Goal: Information Seeking & Learning: Check status

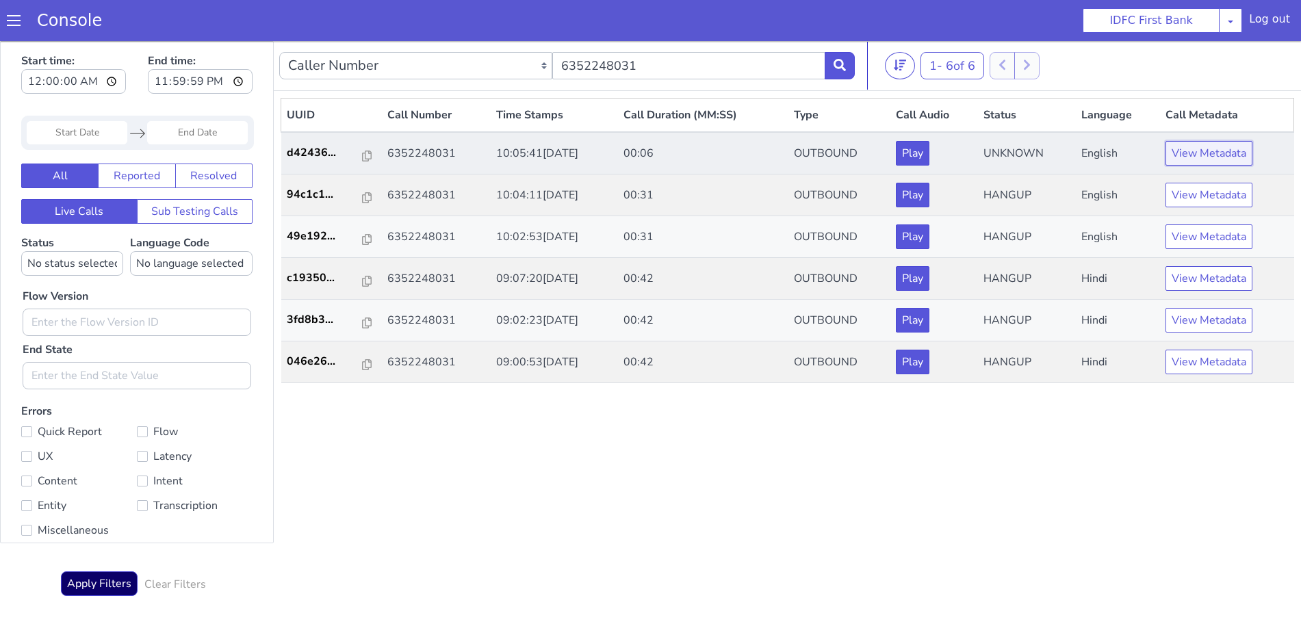
click at [1190, 157] on button "View Metadata" at bounding box center [1209, 153] width 87 height 25
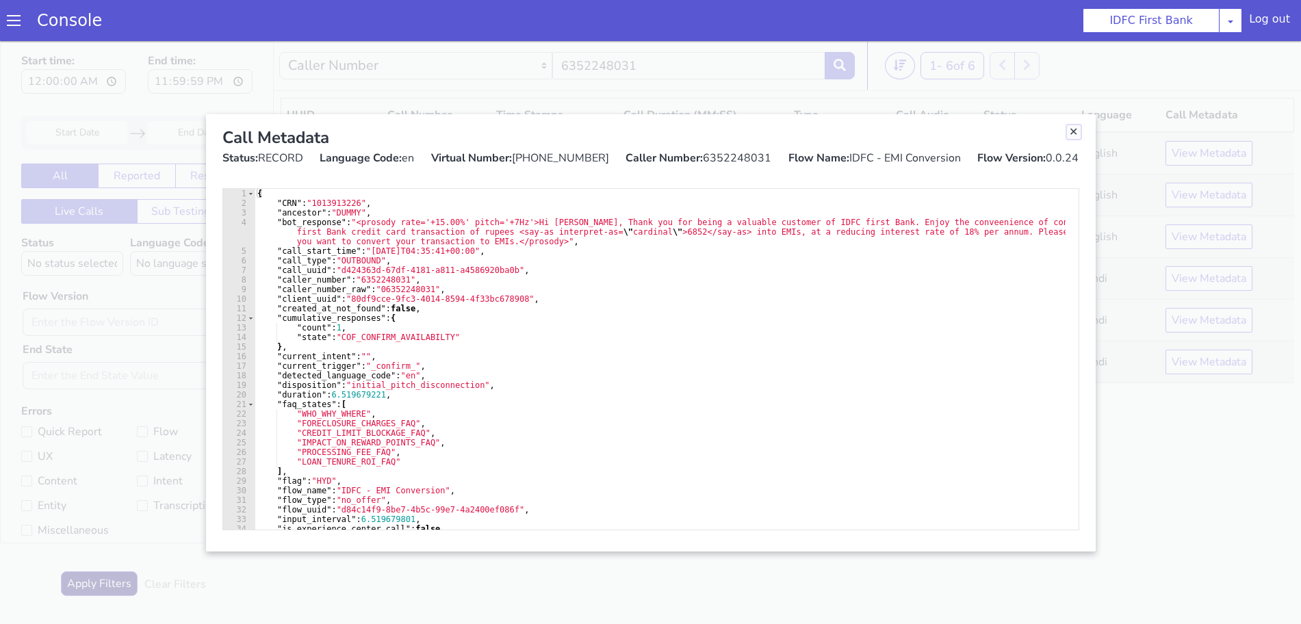
click at [1075, 131] on link "Close" at bounding box center [1074, 132] width 14 height 14
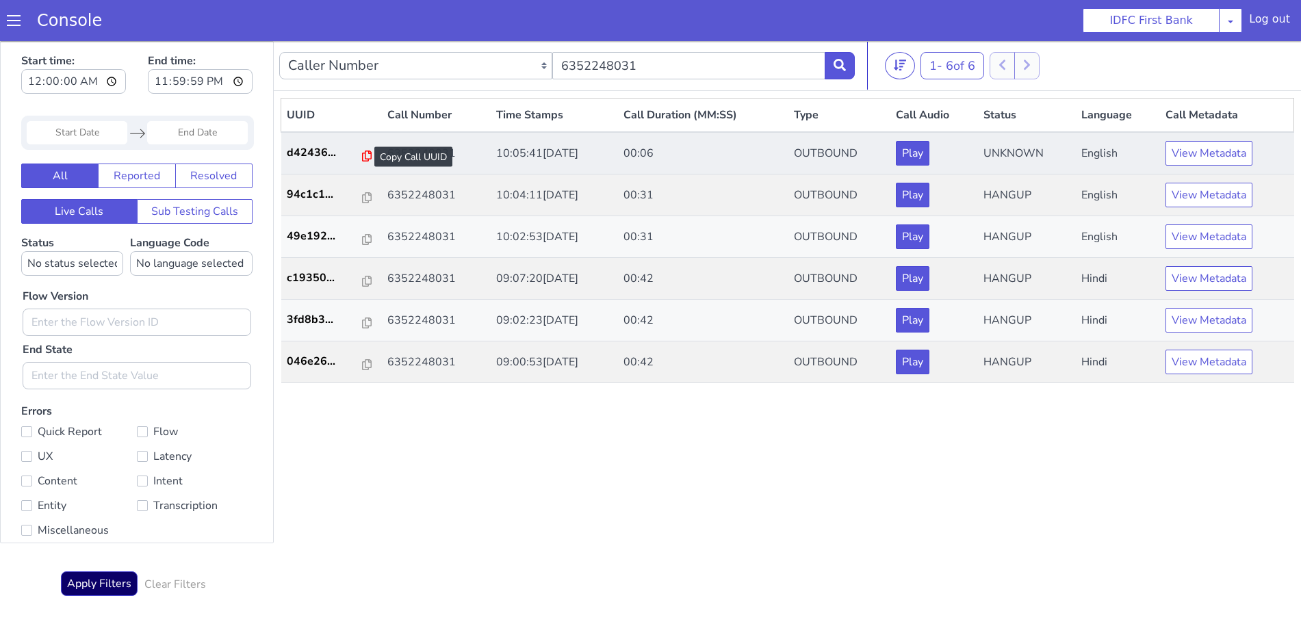
click at [362, 155] on icon at bounding box center [367, 156] width 10 height 11
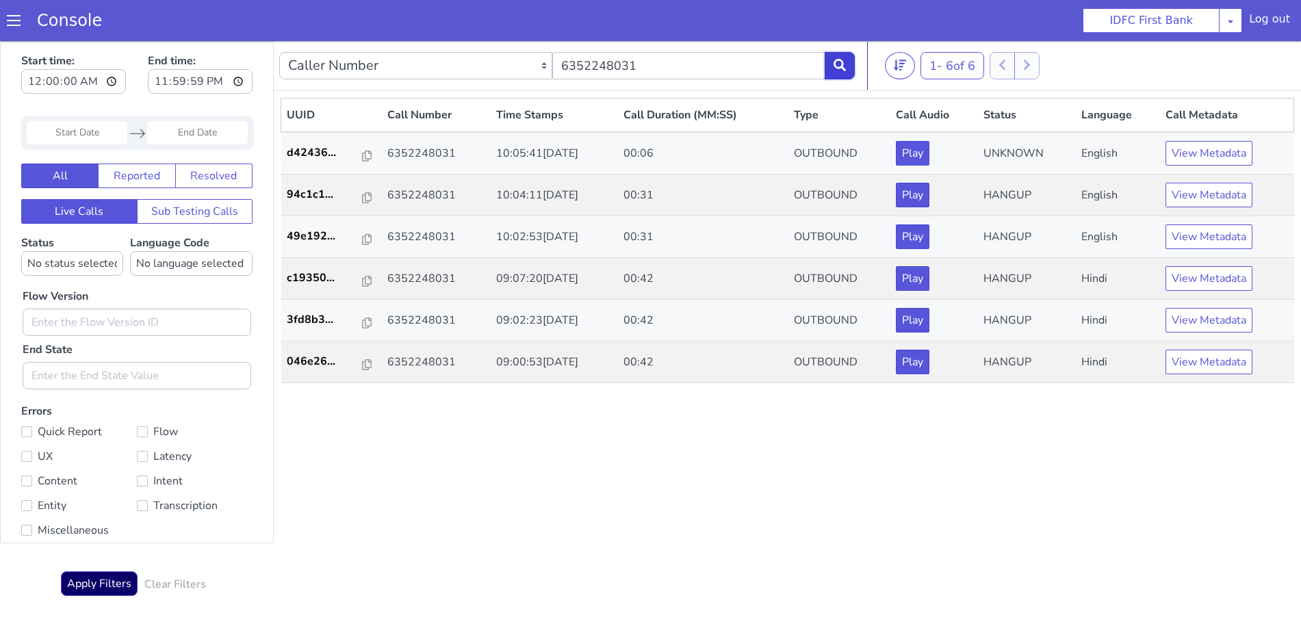
click at [834, 60] on icon at bounding box center [840, 65] width 12 height 12
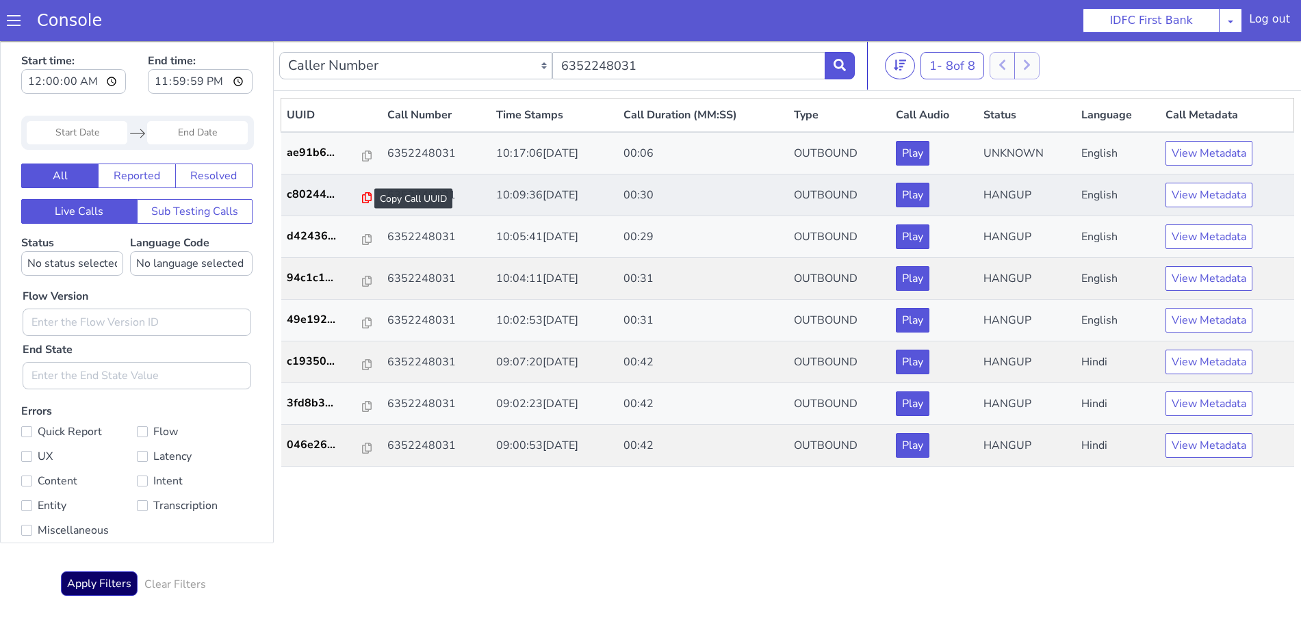
click at [362, 197] on icon at bounding box center [367, 197] width 10 height 11
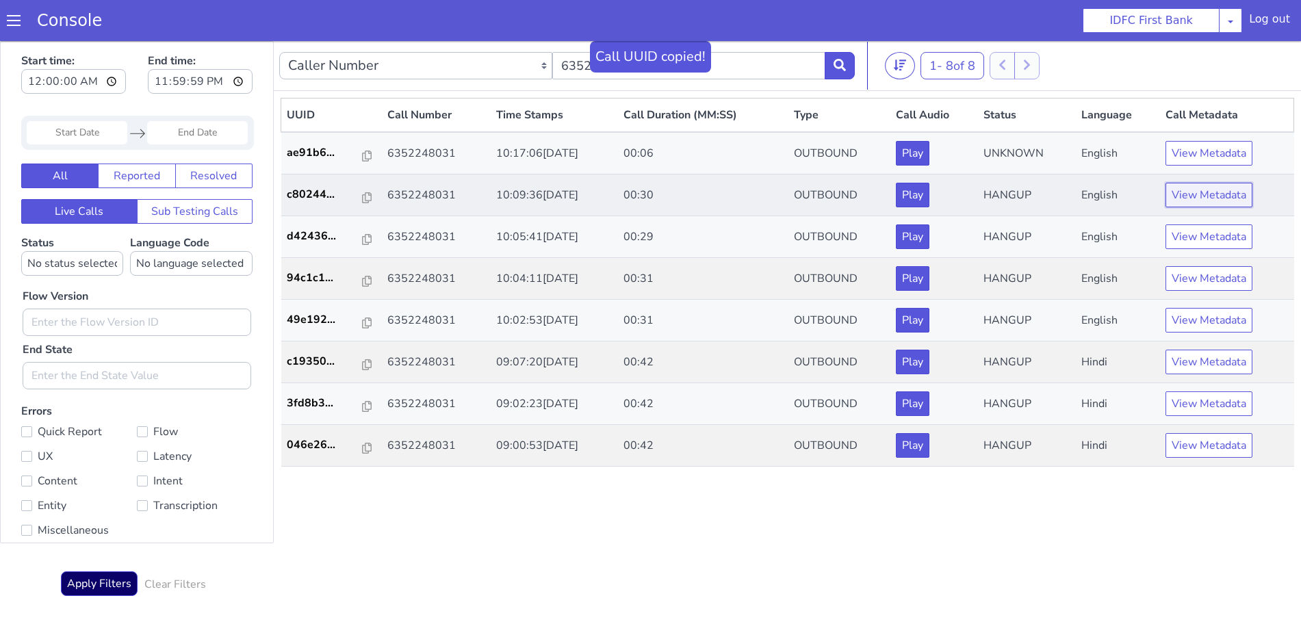
click at [1210, 196] on button "View Metadata" at bounding box center [1209, 195] width 87 height 25
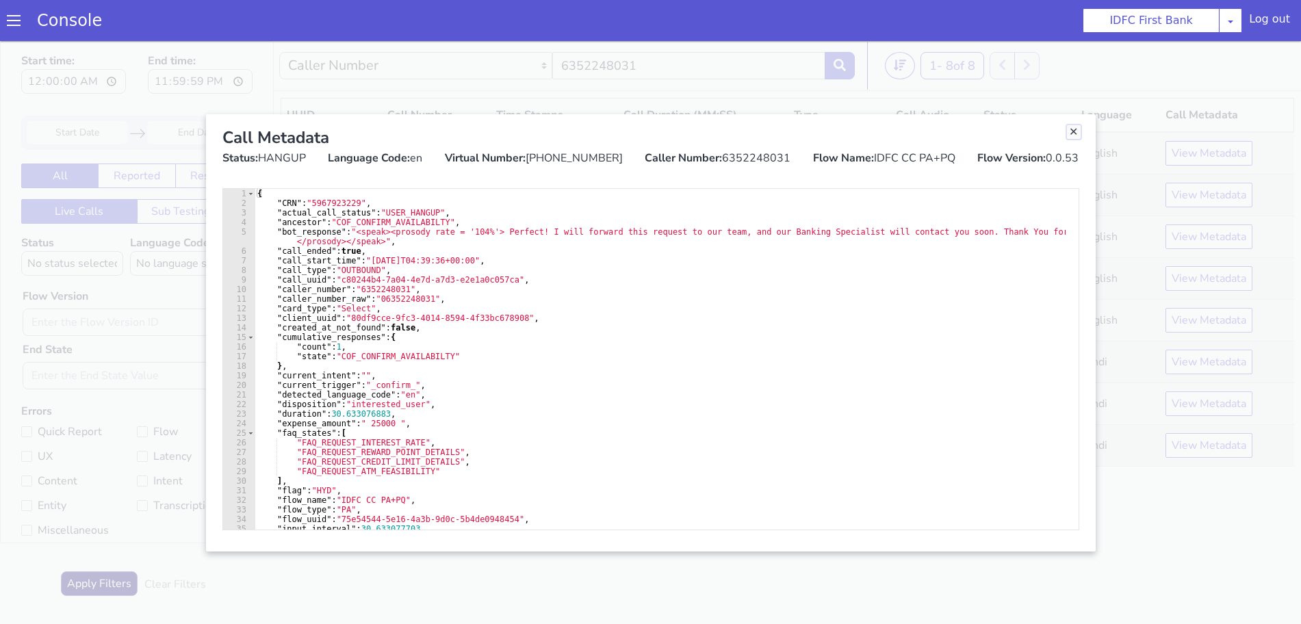
click at [1078, 129] on link "Close" at bounding box center [1074, 132] width 14 height 14
click at [1075, 129] on th "Status" at bounding box center [1026, 116] width 97 height 34
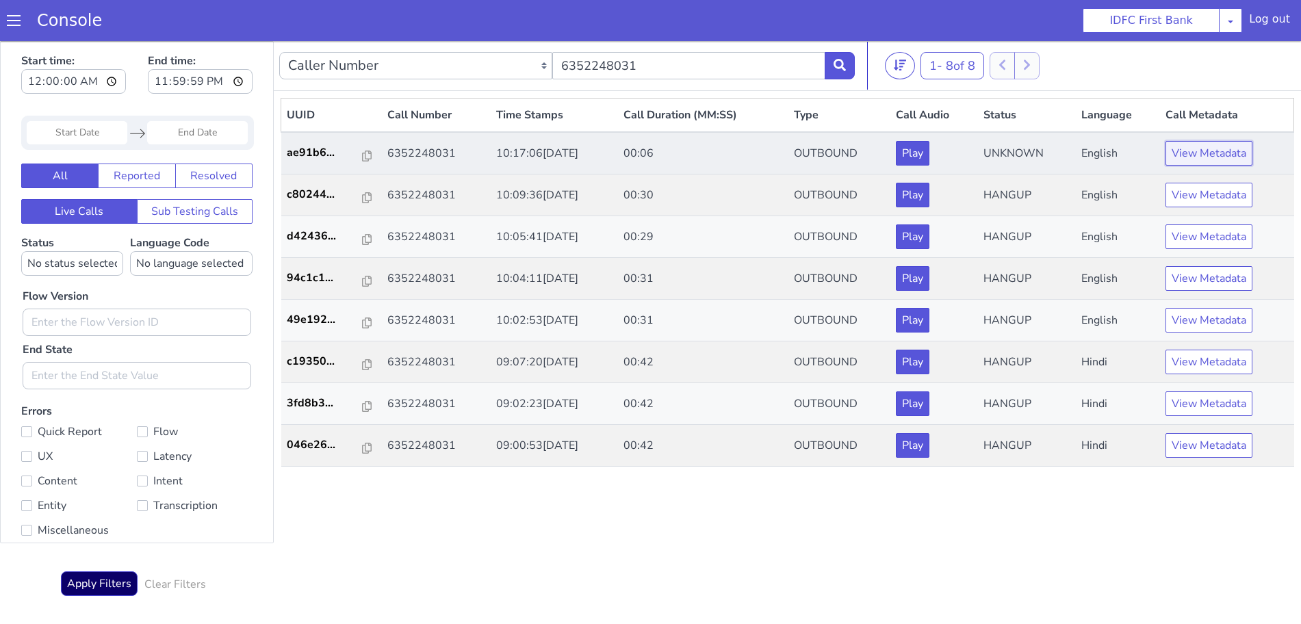
click at [1204, 152] on button "View Metadata" at bounding box center [1209, 153] width 87 height 25
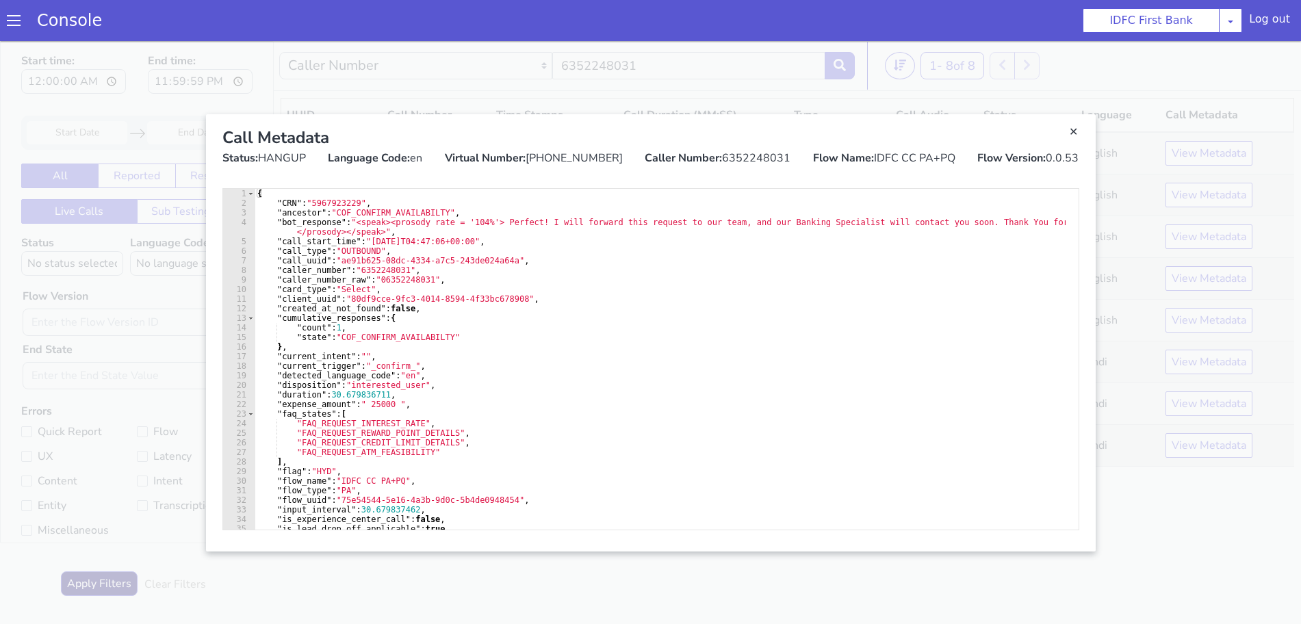
click at [1072, 140] on div "Call Metadata" at bounding box center [650, 137] width 857 height 25
click at [1075, 131] on link "Close" at bounding box center [1074, 132] width 14 height 14
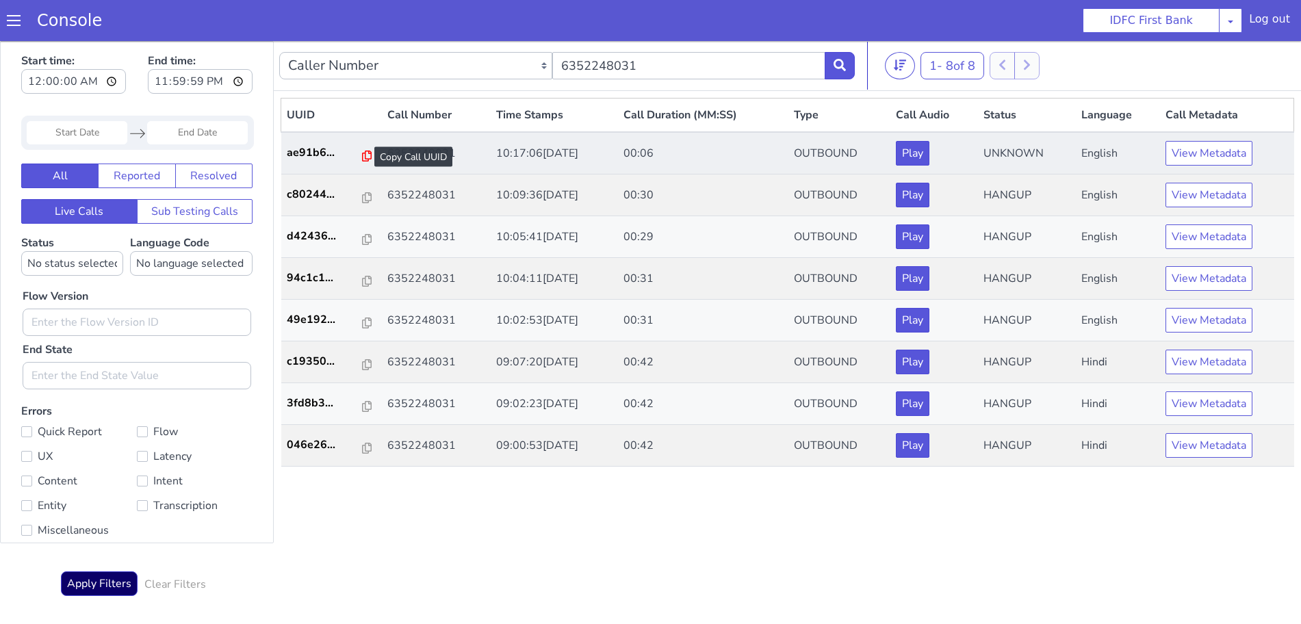
click at [362, 157] on icon at bounding box center [367, 156] width 10 height 11
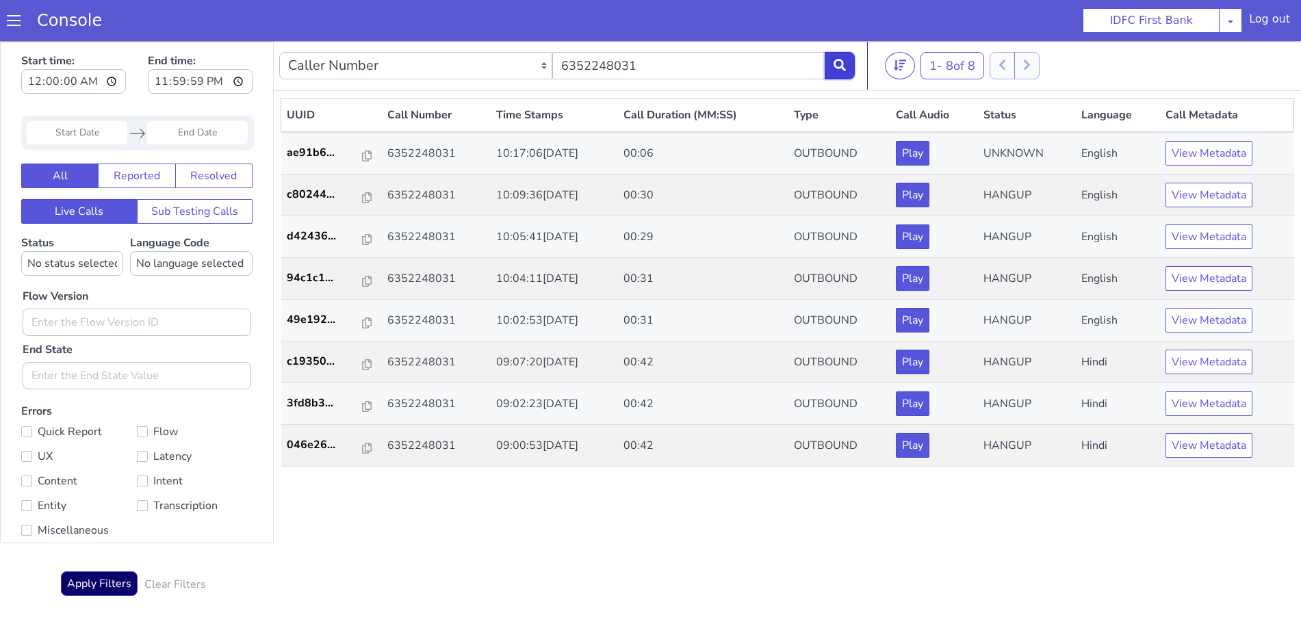
click at [841, 67] on icon at bounding box center [840, 65] width 12 height 12
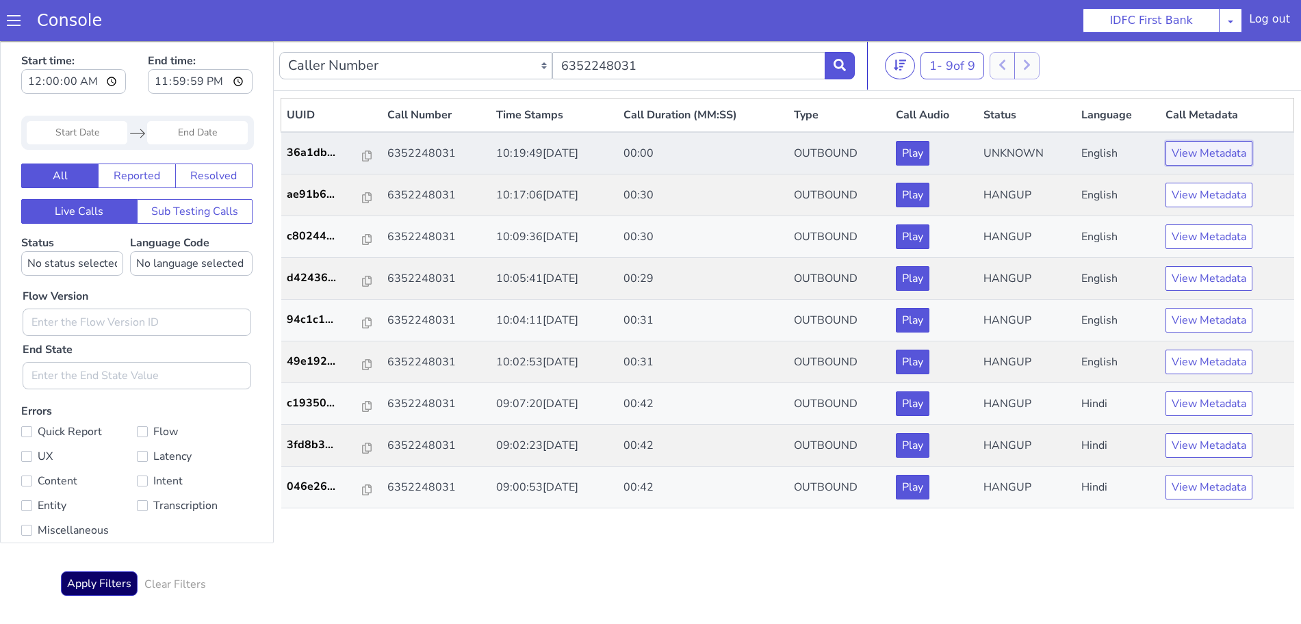
click at [1204, 163] on button "View Metadata" at bounding box center [1209, 153] width 87 height 25
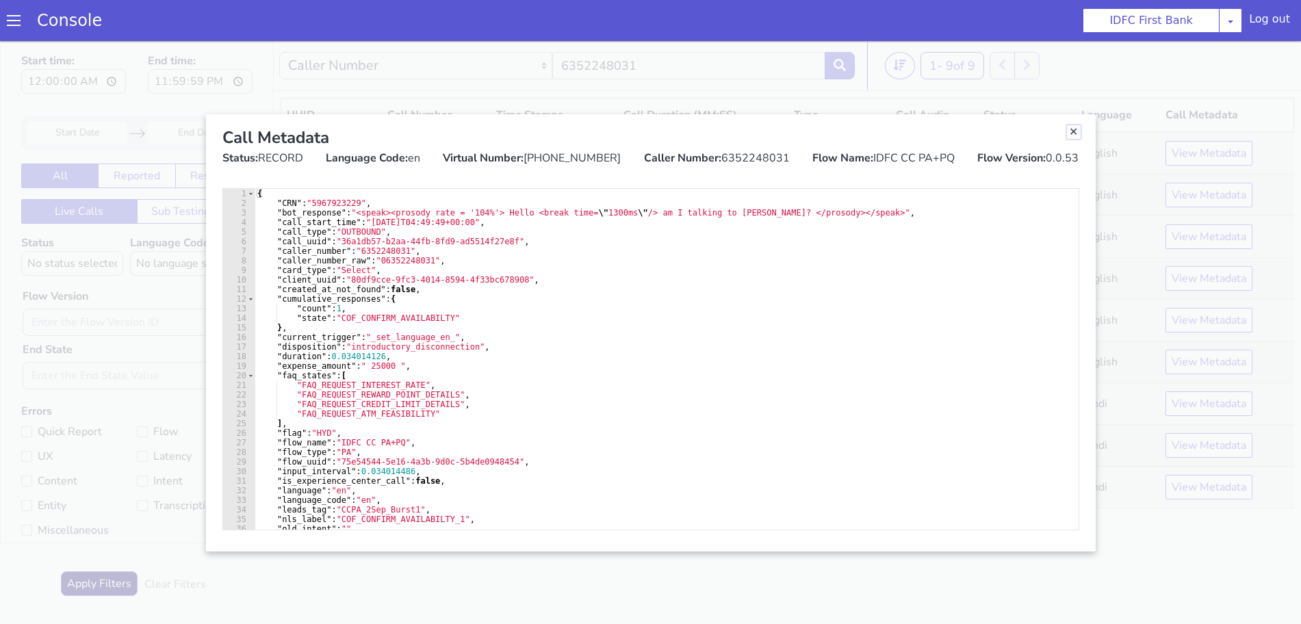
click at [1071, 132] on link "Close" at bounding box center [1074, 132] width 14 height 14
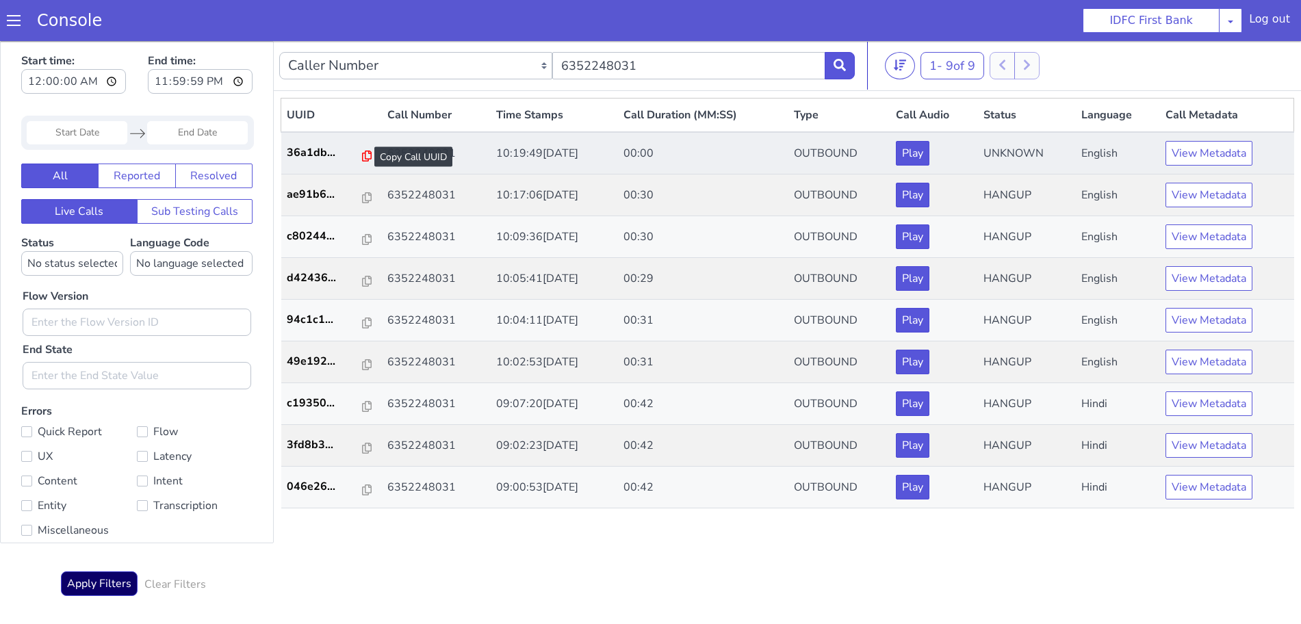
click at [362, 155] on icon at bounding box center [367, 156] width 10 height 11
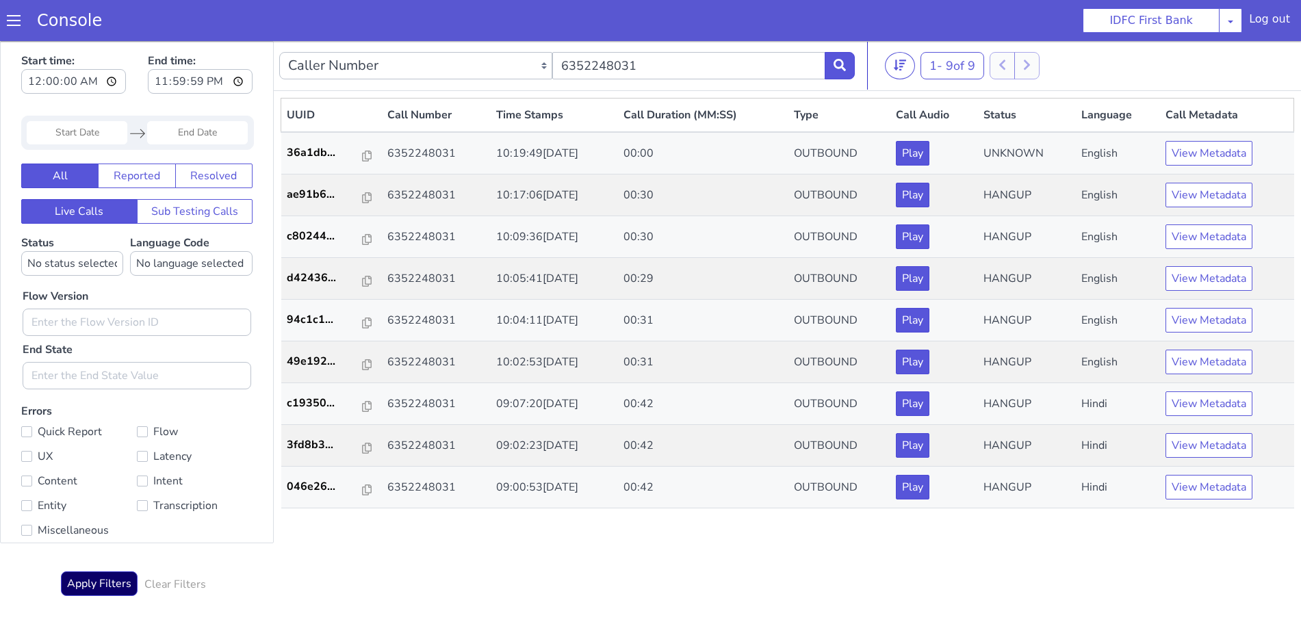
click at [848, 51] on div "Caller Number Call UUID Custom Parameter 6352248031" at bounding box center [567, 66] width 576 height 38
click at [845, 64] on icon at bounding box center [840, 65] width 12 height 12
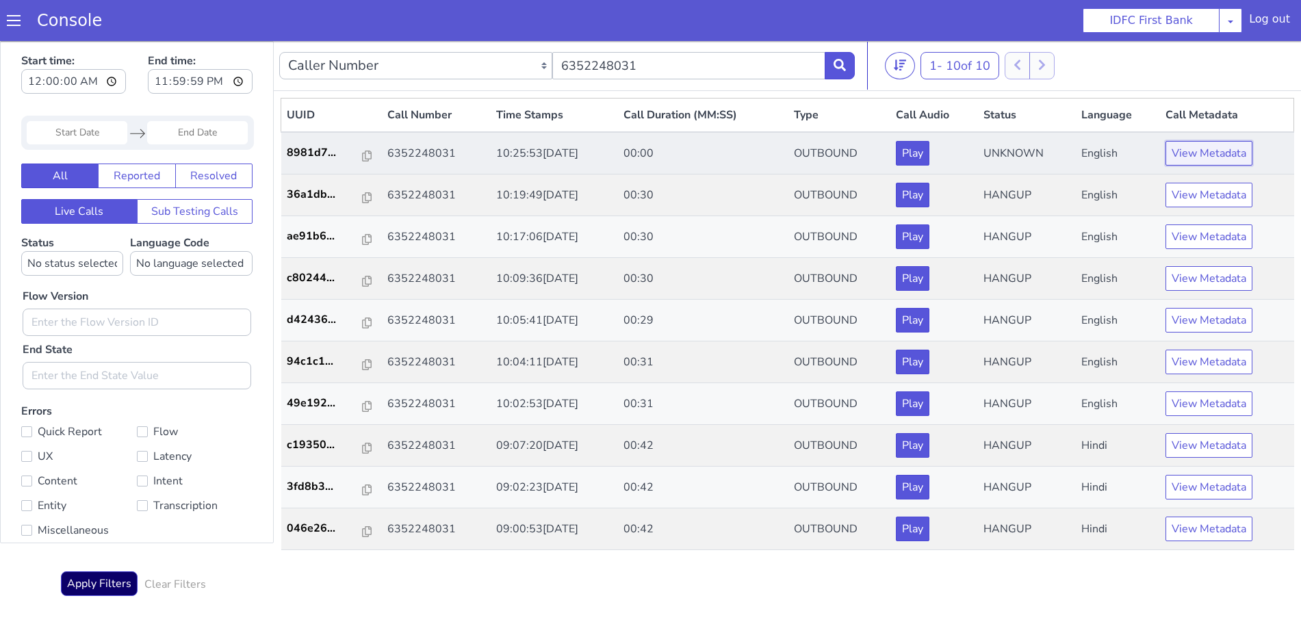
click at [1201, 153] on button "View Metadata" at bounding box center [1209, 153] width 87 height 25
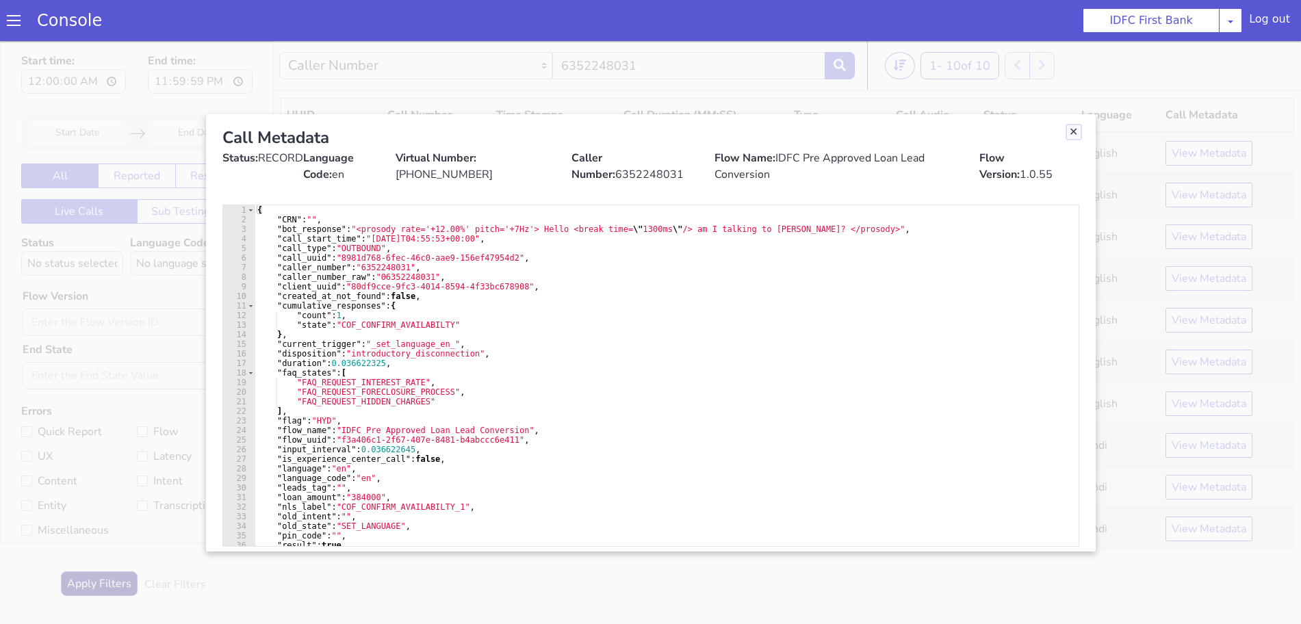
click at [1073, 128] on link "Close" at bounding box center [1074, 132] width 14 height 14
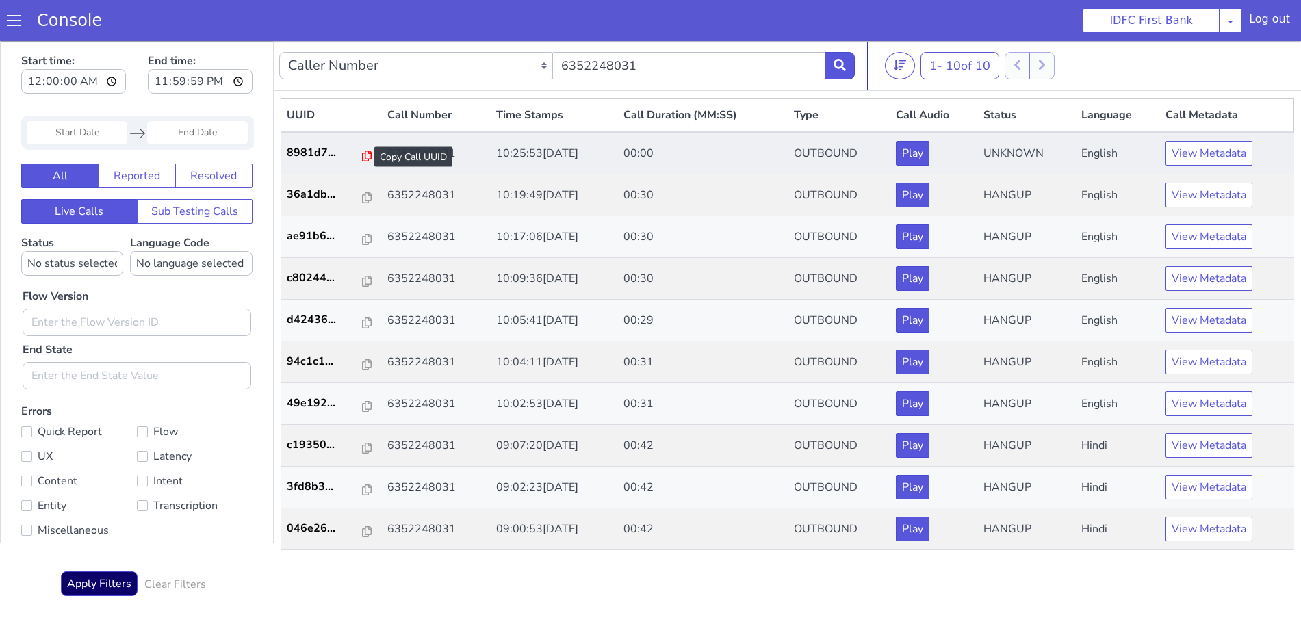
click at [362, 158] on icon at bounding box center [367, 156] width 10 height 11
